Goal: Information Seeking & Learning: Learn about a topic

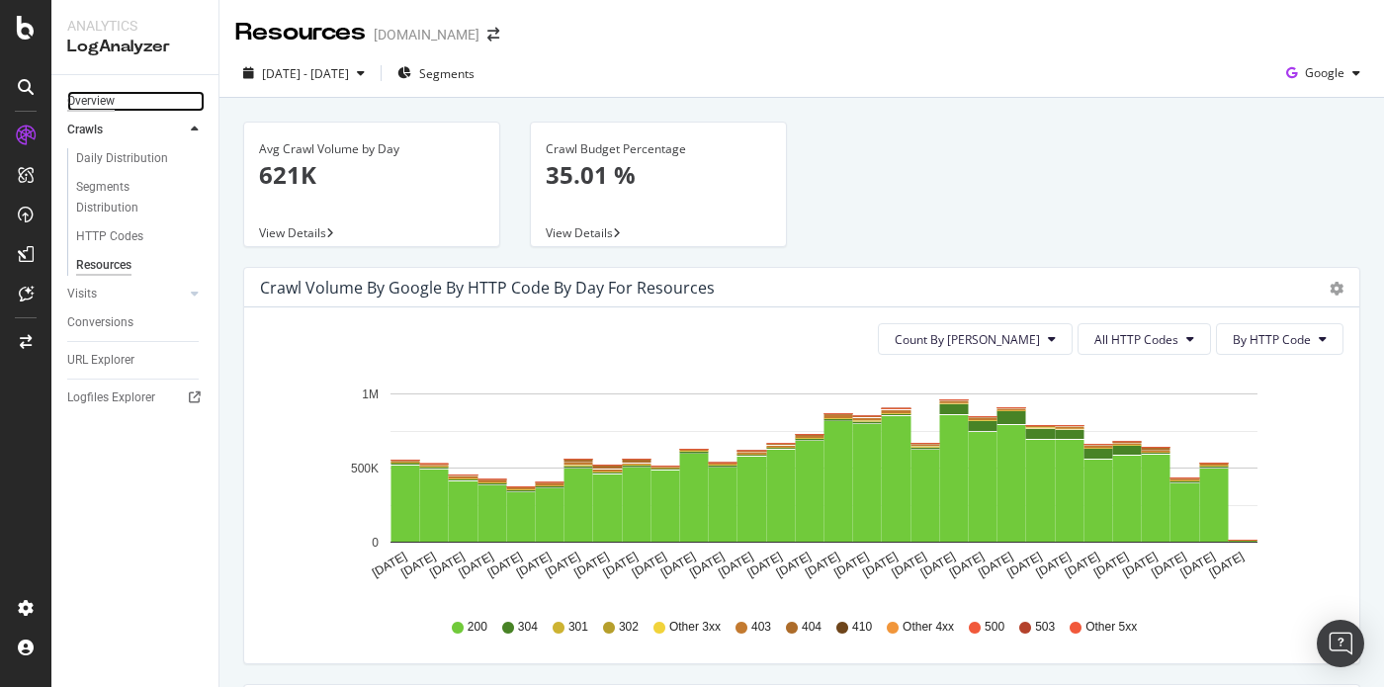
click at [88, 101] on div "Overview" at bounding box center [90, 101] width 47 height 21
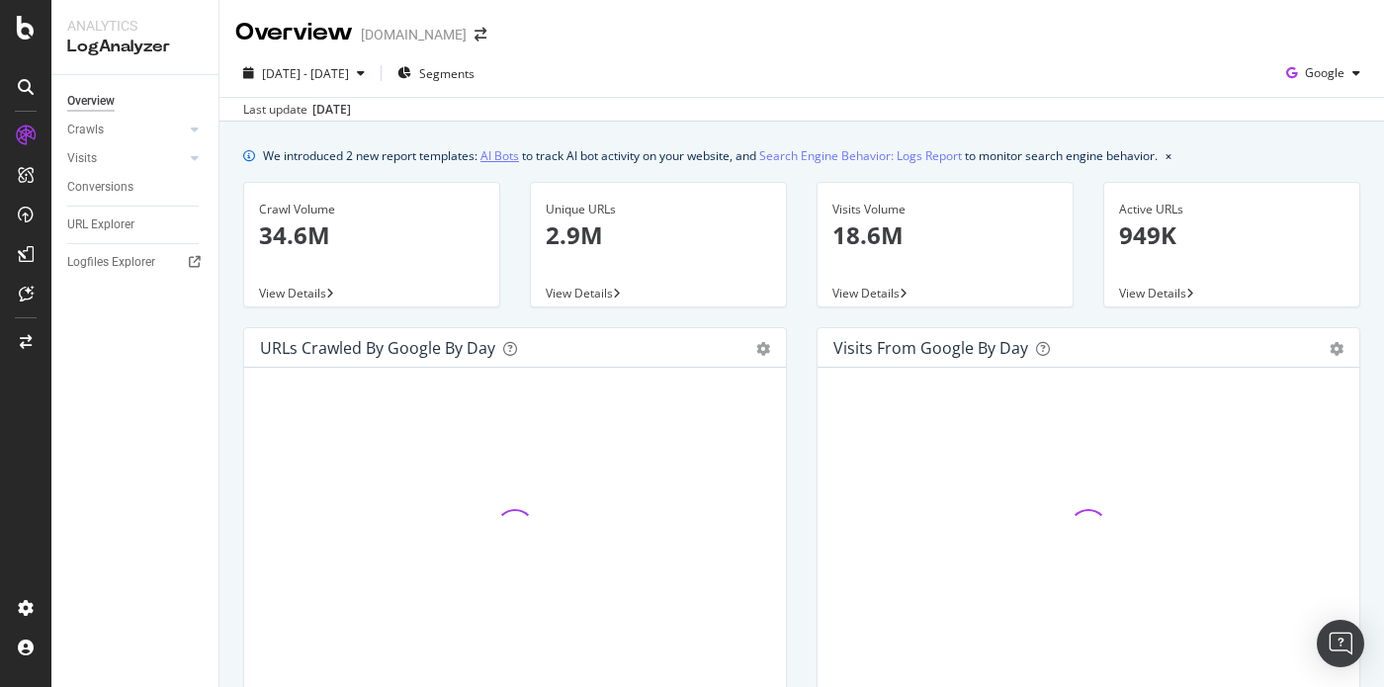
click at [489, 160] on link "AI Bots" at bounding box center [499, 155] width 39 height 21
